Goal: Transaction & Acquisition: Book appointment/travel/reservation

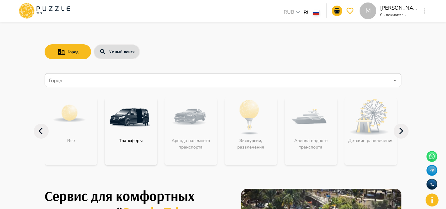
click at [424, 11] on icon "button" at bounding box center [425, 11] width 2 height 6
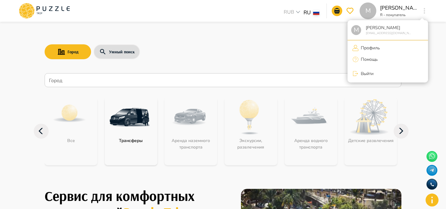
click at [382, 45] on li "Профиль" at bounding box center [388, 48] width 81 height 10
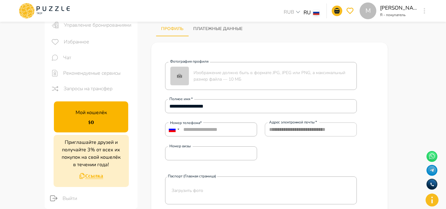
scroll to position [59, 0]
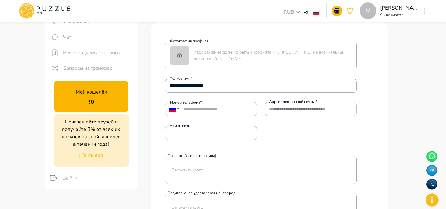
click at [122, 113] on ul "Мой кошелёк $ 0 Приглашайте друзей и получайте 3% от всех их покупок на свой ко…" at bounding box center [91, 133] width 93 height 110
click at [117, 111] on div "Мой кошелёк $ 0" at bounding box center [91, 96] width 74 height 31
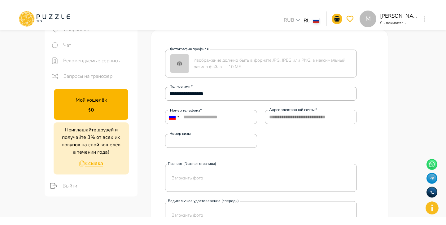
scroll to position [0, 0]
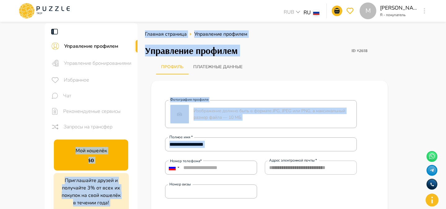
drag, startPoint x: 54, startPoint y: 140, endPoint x: 139, endPoint y: 172, distance: 91.3
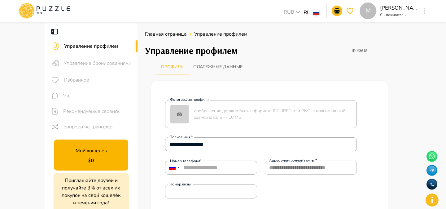
drag, startPoint x: 62, startPoint y: 165, endPoint x: 101, endPoint y: 173, distance: 39.1
click at [101, 173] on ul "Мой кошелёк $ 0 Приглашайте друзей и получайте 3% от всех их покупок на свой ко…" at bounding box center [91, 192] width 93 height 110
click at [114, 168] on div "Мой кошелёк $ 0" at bounding box center [91, 154] width 74 height 31
click at [123, 168] on div "Мой кошелёк $ 0" at bounding box center [91, 154] width 74 height 31
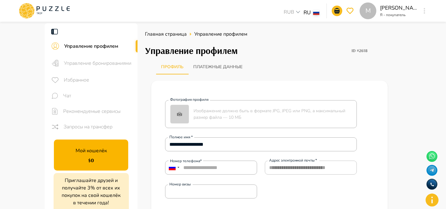
click at [123, 168] on div "Мой кошелёк $ 0" at bounding box center [91, 154] width 74 height 31
click at [391, 58] on div "Управление профилем ID #2618" at bounding box center [269, 51] width 249 height 18
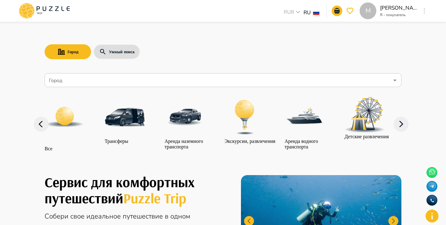
click at [422, 12] on div "M" at bounding box center [424, 10] width 7 height 11
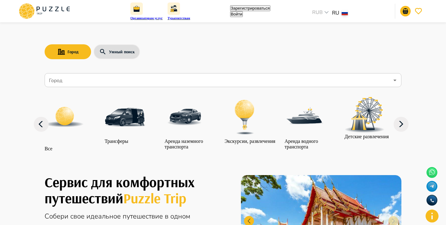
click at [243, 11] on button "Войти" at bounding box center [236, 14] width 13 height 6
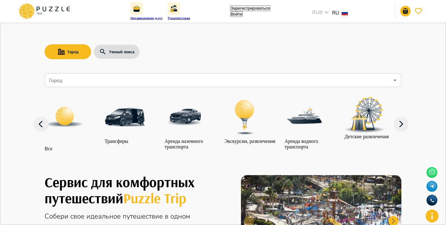
type input "**********"
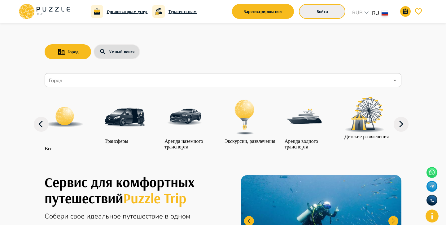
click at [317, 8] on button "Войти" at bounding box center [322, 11] width 46 height 15
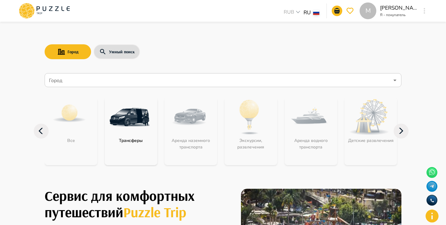
click at [142, 116] on img at bounding box center [129, 117] width 40 height 40
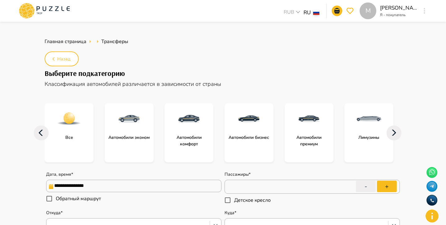
scroll to position [77, 0]
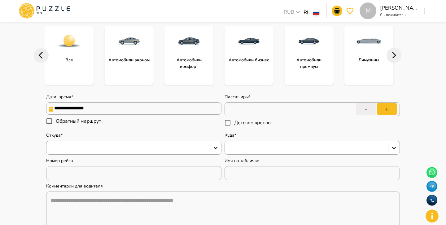
type textarea "*"
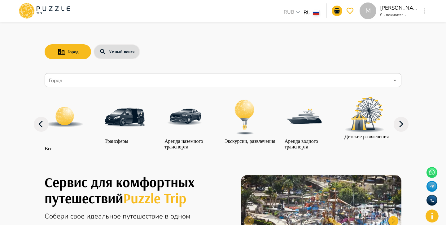
click at [130, 131] on img at bounding box center [125, 117] width 40 height 40
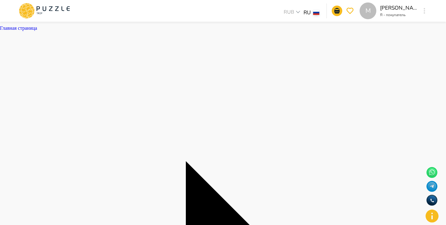
scroll to position [73, 0]
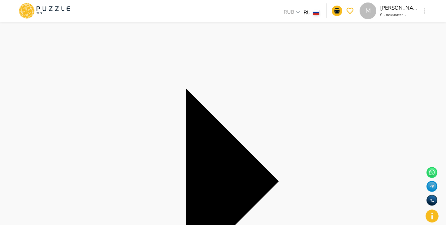
type textarea "*"
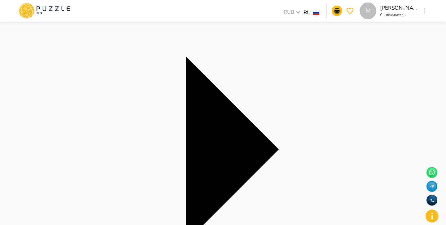
scroll to position [105, 0]
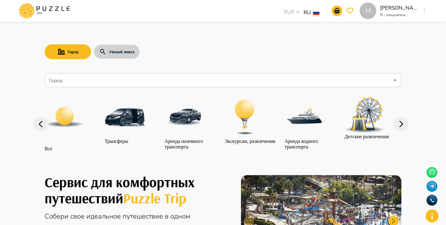
click at [119, 53] on button "Умный поиск" at bounding box center [117, 51] width 46 height 15
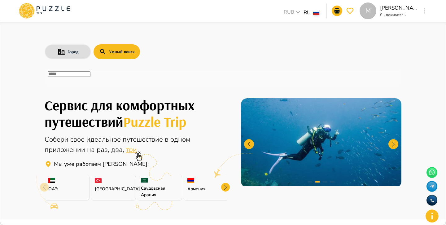
click at [90, 77] on input "text" at bounding box center [69, 74] width 43 height 6
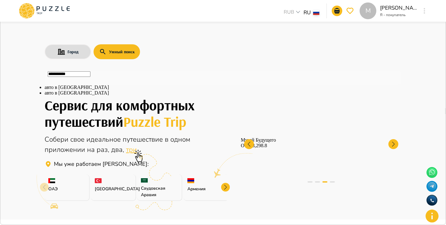
type input "**********"
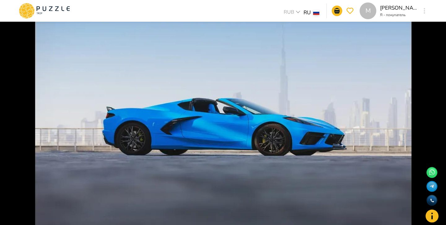
click at [446, 114] on icon "Clear" at bounding box center [449, 116] width 4 height 4
click at [228, 71] on li "Аренда авто в Москве" at bounding box center [255, 69] width 207 height 6
type input "**********"
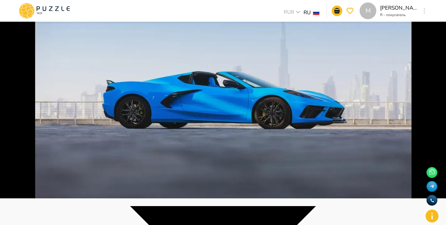
scroll to position [29, 0]
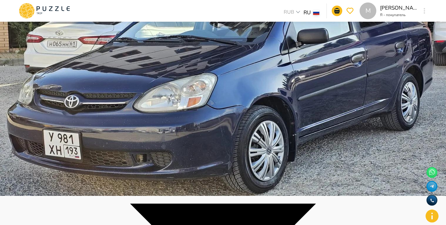
scroll to position [54, 0]
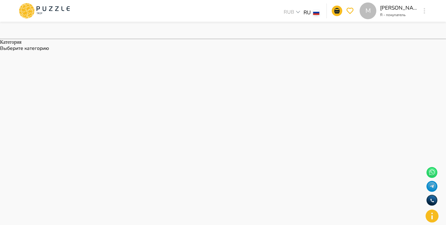
scroll to position [455, 0]
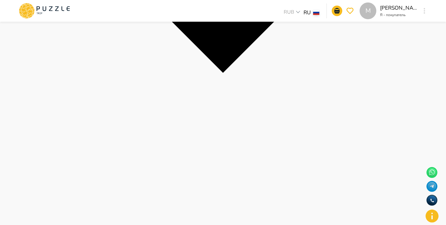
scroll to position [0, 0]
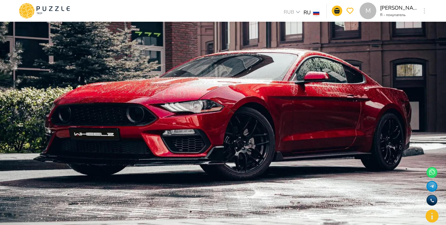
click at [207, 126] on img at bounding box center [223, 112] width 446 height 225
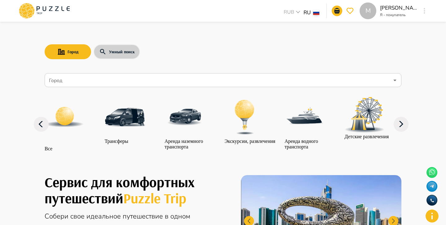
click at [132, 51] on button "Умный поиск" at bounding box center [117, 51] width 46 height 15
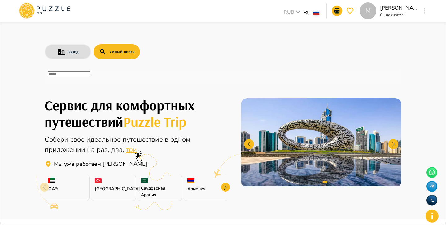
click at [90, 77] on input "text" at bounding box center [69, 74] width 43 height 6
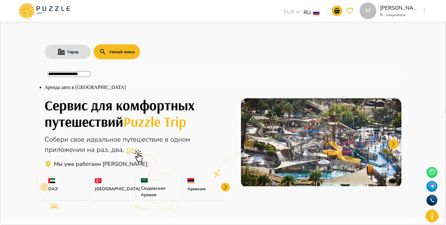
type input "**********"
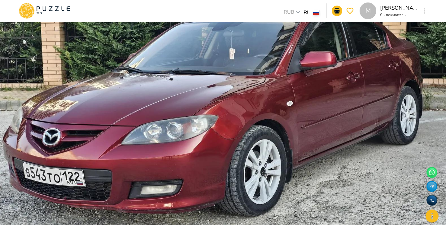
click at [199, 113] on img at bounding box center [223, 112] width 446 height 225
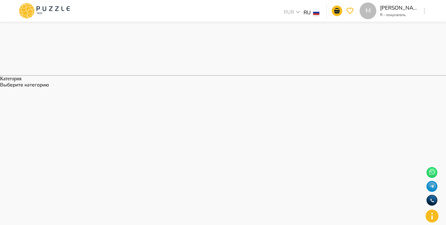
scroll to position [502, 0]
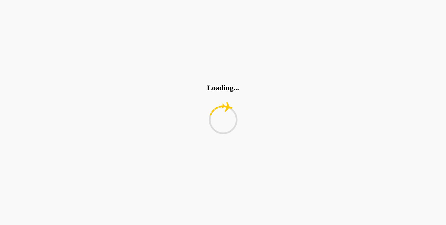
scroll to position [0, 0]
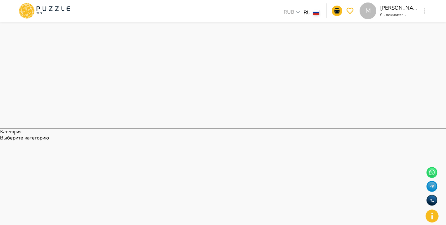
scroll to position [502, 0]
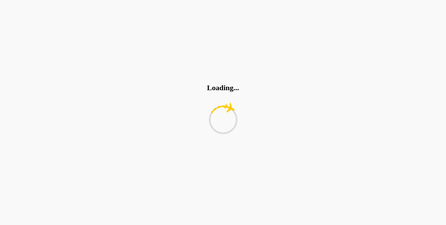
scroll to position [0, 0]
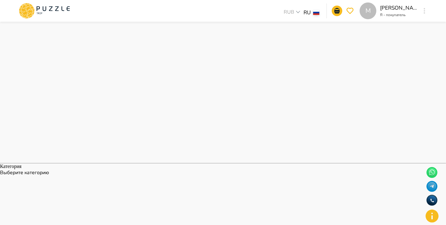
scroll to position [339, 0]
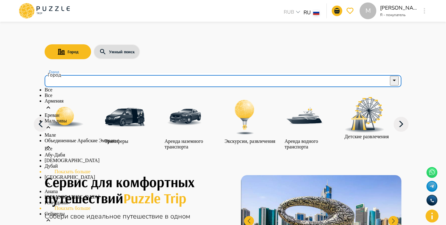
click at [179, 81] on input "Город" at bounding box center [219, 80] width 342 height 12
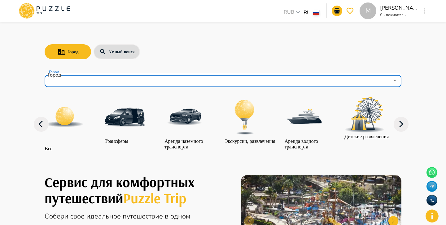
click at [184, 76] on input "Город" at bounding box center [219, 80] width 342 height 12
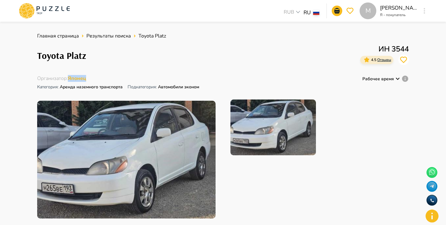
drag, startPoint x: 89, startPoint y: 78, endPoint x: 69, endPoint y: 78, distance: 19.2
click at [69, 78] on div "Организатор : Японец Категория : Аренда наземного транспорта Подкатегория: Авто…" at bounding box center [118, 83] width 163 height 17
copy span "Японец"
